Goal: Task Accomplishment & Management: Manage account settings

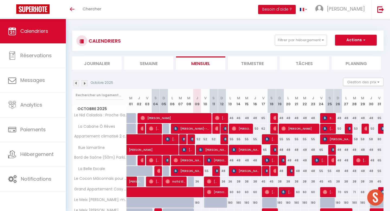
scroll to position [149, 0]
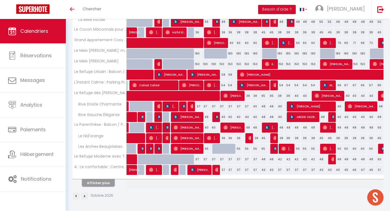
click at [93, 182] on button "Afficher plus" at bounding box center [98, 182] width 33 height 7
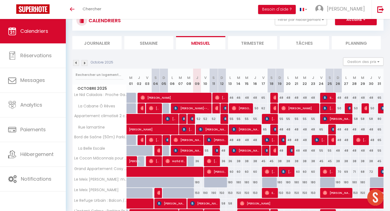
scroll to position [7, 0]
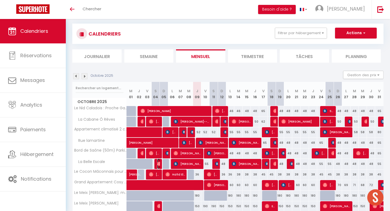
click at [159, 163] on img at bounding box center [159, 163] width 4 height 4
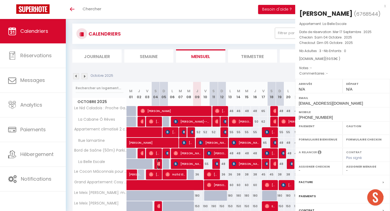
select select "OK"
select select "0"
select select "1"
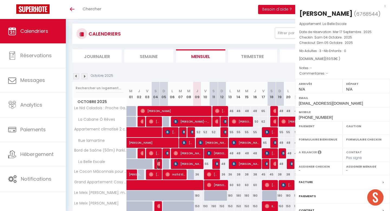
select select
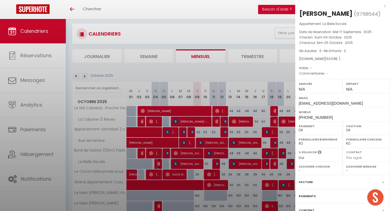
select select "23705"
select select "39740"
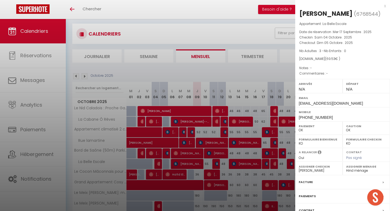
click at [173, 163] on div at bounding box center [195, 105] width 390 height 211
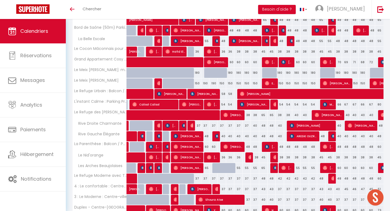
scroll to position [130, 0]
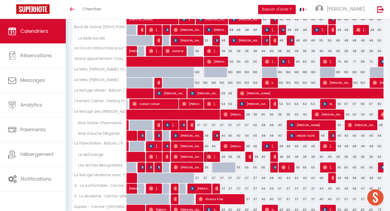
click at [207, 157] on img at bounding box center [209, 156] width 4 height 4
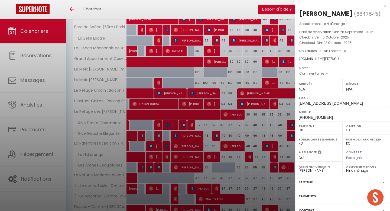
click at [192, 157] on div at bounding box center [195, 105] width 390 height 211
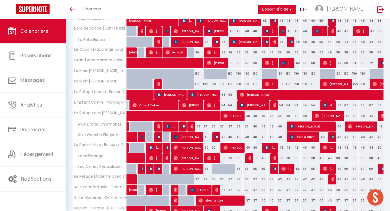
scroll to position [128, 0]
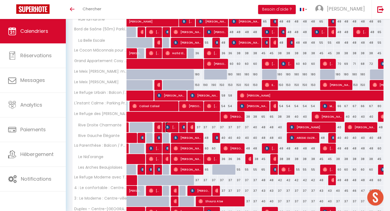
click at [171, 128] on span "[PERSON_NAME]" at bounding box center [171, 127] width 11 height 10
select select "KO"
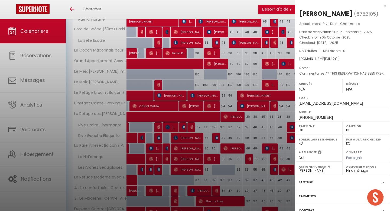
click at [171, 128] on div at bounding box center [195, 105] width 390 height 211
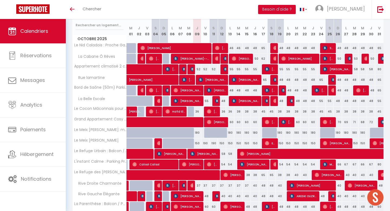
scroll to position [74, 0]
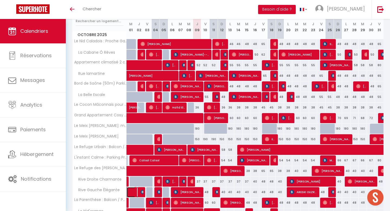
click at [130, 192] on link at bounding box center [131, 192] width 8 height 10
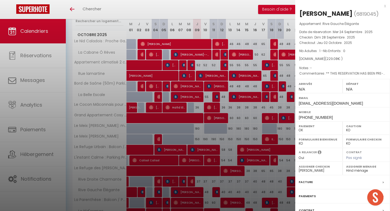
click at [130, 192] on div at bounding box center [195, 105] width 390 height 211
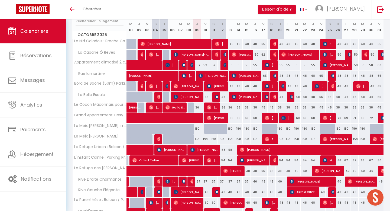
click at [157, 191] on div at bounding box center [158, 192] width 8 height 10
click at [157, 191] on img at bounding box center [159, 192] width 4 height 4
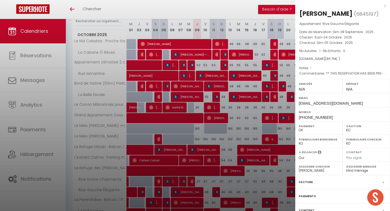
click at [157, 191] on div at bounding box center [195, 105] width 390 height 211
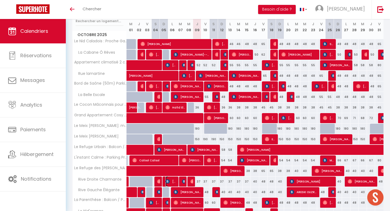
click at [169, 182] on img at bounding box center [168, 181] width 4 height 4
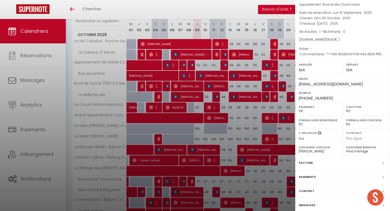
scroll to position [42, 0]
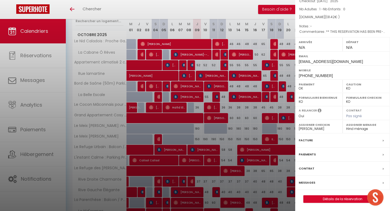
click at [311, 182] on label "Messages" at bounding box center [307, 183] width 17 height 6
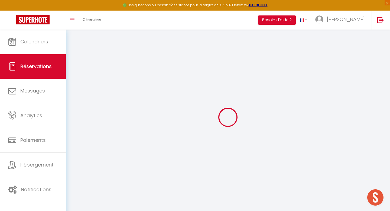
select select
checkbox input "false"
select select
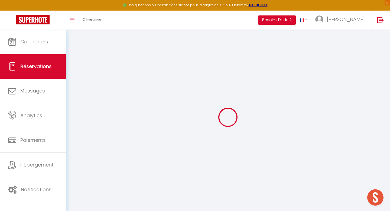
checkbox input "false"
type textarea "** THIS RESERVATION HAS BEEN PRE-PAID ** BOOKING NOTE : Payment charge is EUR 1…"
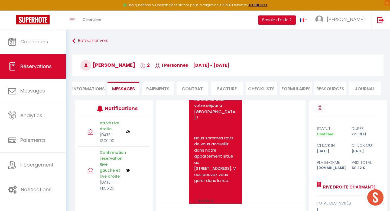
scroll to position [579, 0]
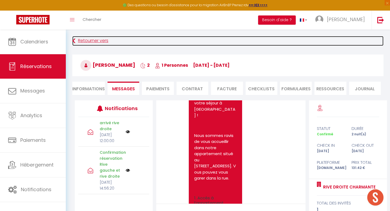
click at [90, 40] on link "Retourner vers" at bounding box center [227, 41] width 311 height 10
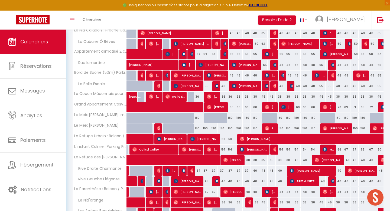
scroll to position [94, 0]
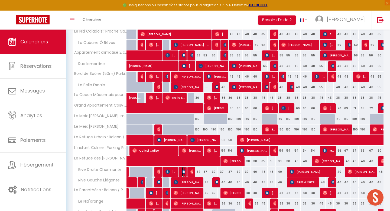
click at [184, 171] on img at bounding box center [184, 171] width 4 height 4
select select "OK"
select select "KO"
select select "0"
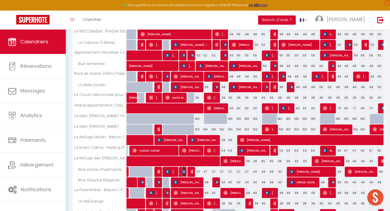
select select "1"
select select
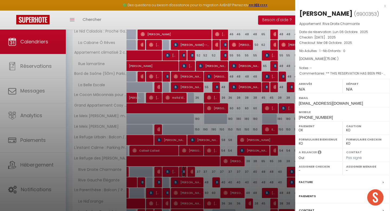
select select "23705"
select select "39740"
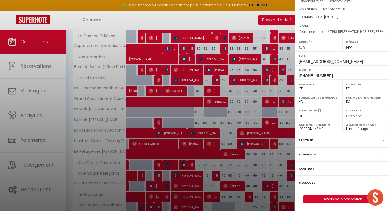
scroll to position [102, 0]
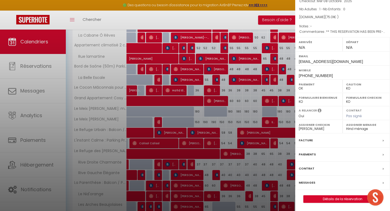
click at [318, 144] on div "Facture" at bounding box center [342, 140] width 95 height 14
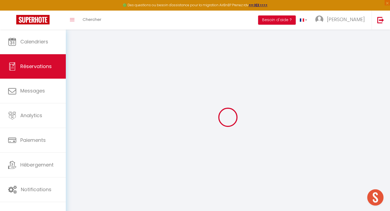
select select "cleaning"
select select "taxes"
select select
checkbox input "false"
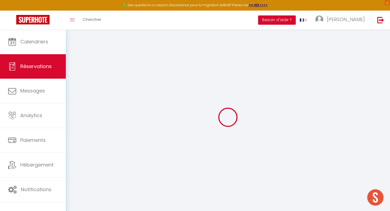
type textarea "** THIS RESERVATION HAS BEEN PRE-PAID ** BOOKING NOTE : Payment charge is EUR 1…"
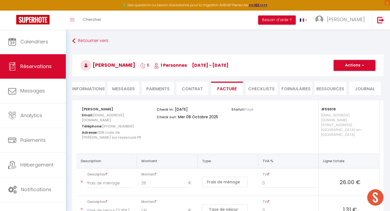
click at [347, 64] on button "Actions" at bounding box center [355, 65] width 42 height 11
click at [342, 83] on link "Aperçu et éditer" at bounding box center [351, 84] width 46 height 7
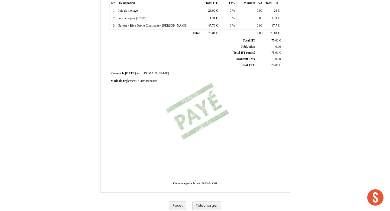
scroll to position [116, 0]
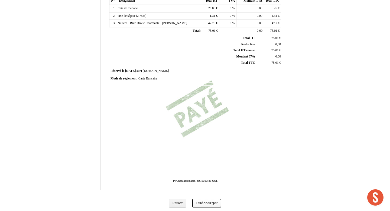
click at [204, 205] on button "Télécharger" at bounding box center [206, 203] width 29 height 9
